Goal: Task Accomplishment & Management: Manage account settings

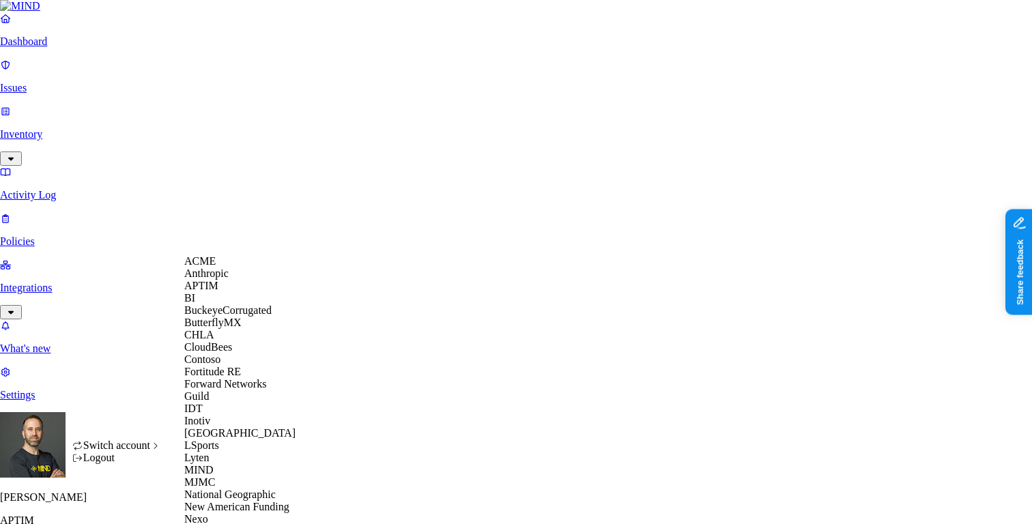
scroll to position [356, 0]
click at [243, 488] on span "National Geographic" at bounding box center [229, 494] width 91 height 12
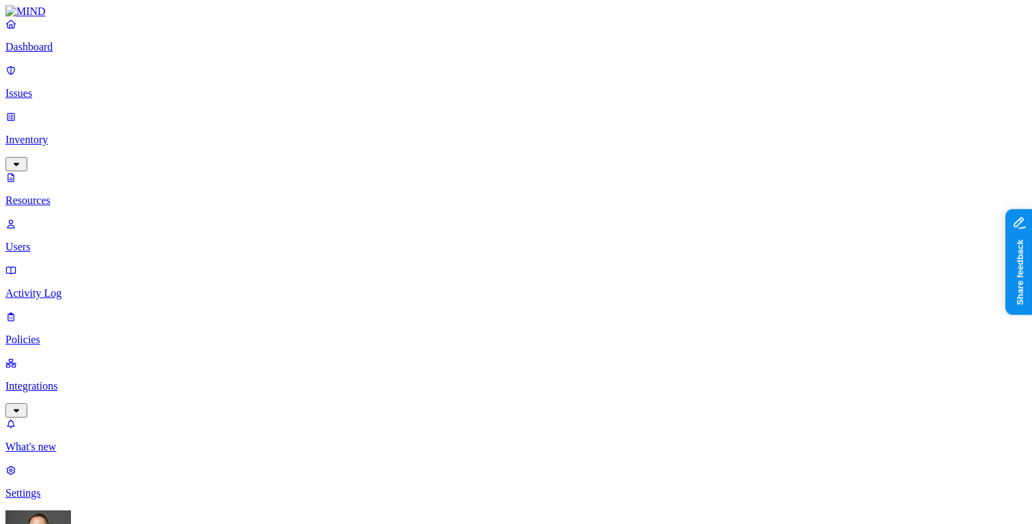
click at [87, 53] on p "Dashboard" at bounding box center [515, 47] width 1021 height 12
